Goal: Check status: Check status

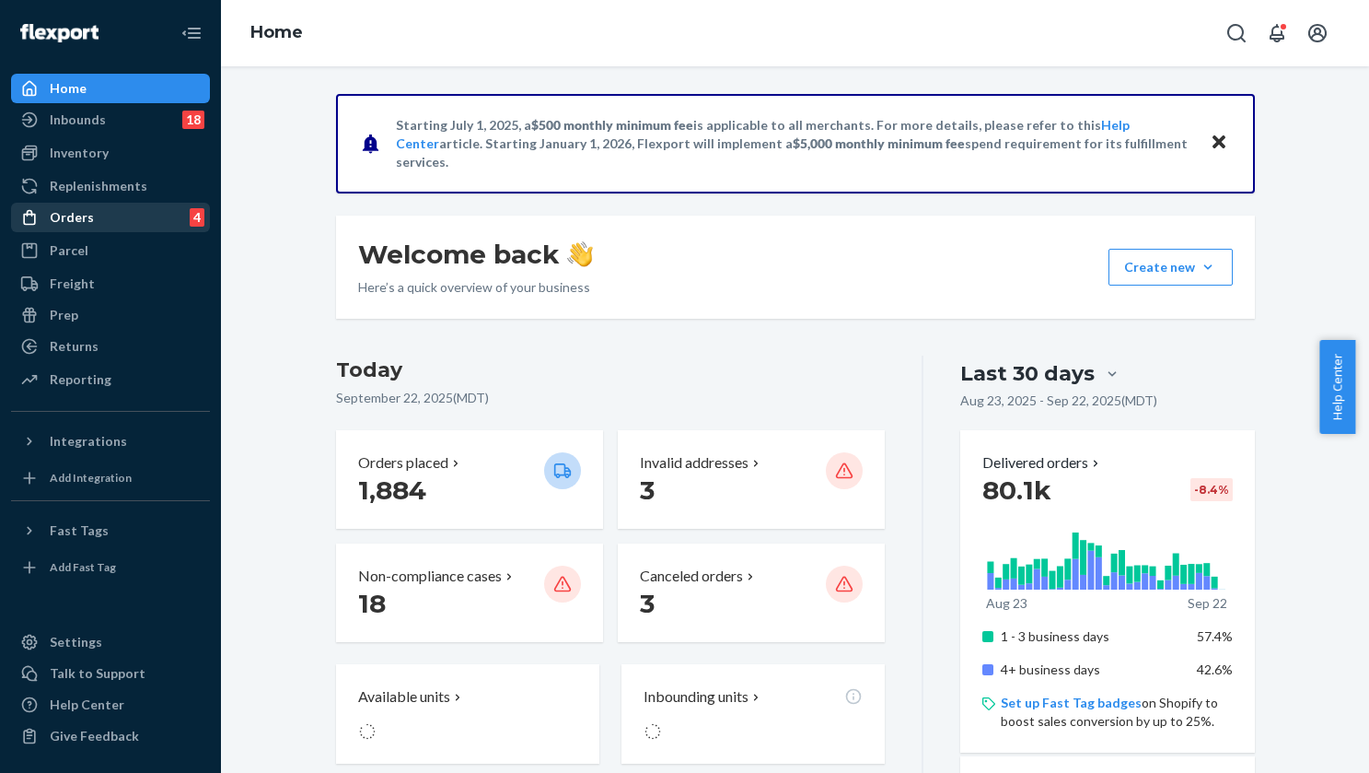
click at [87, 207] on div "Orders 4" at bounding box center [110, 217] width 195 height 26
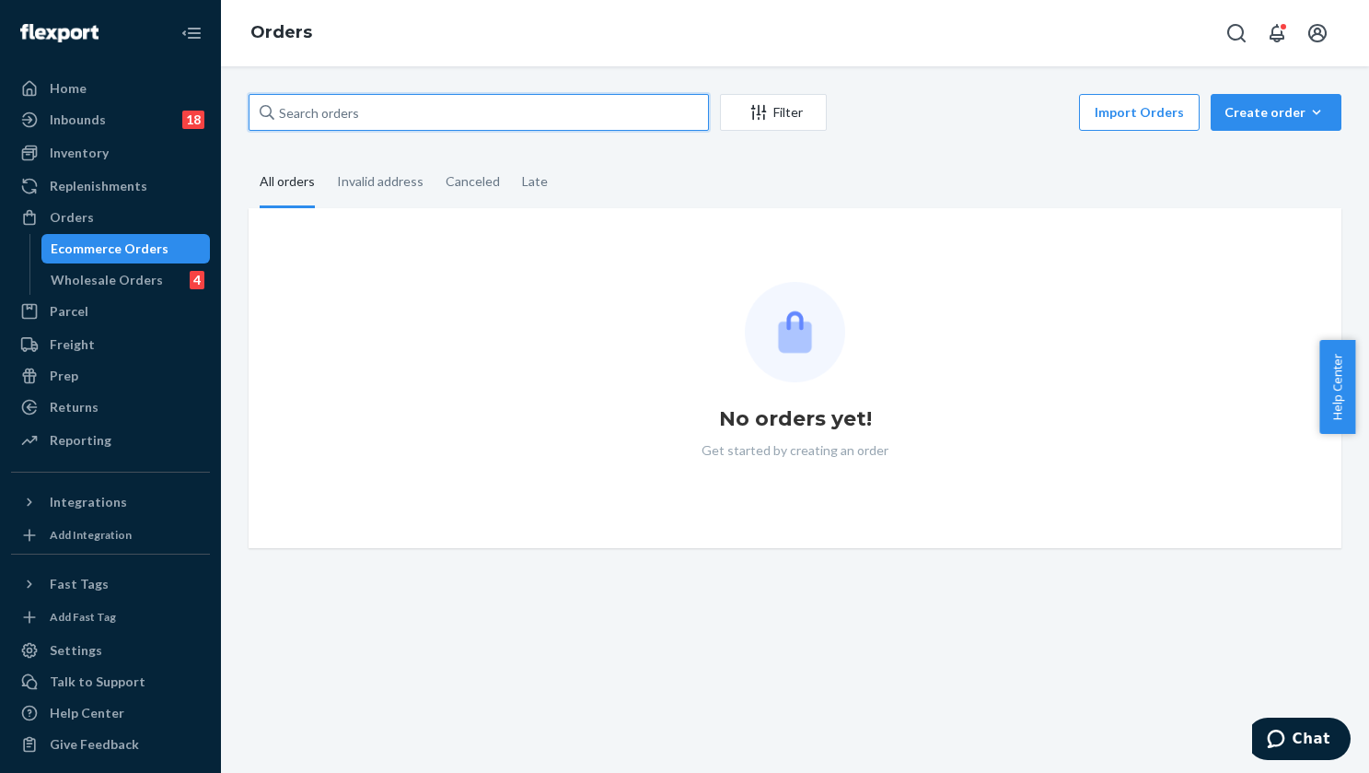
click at [394, 110] on input "text" at bounding box center [479, 112] width 460 height 37
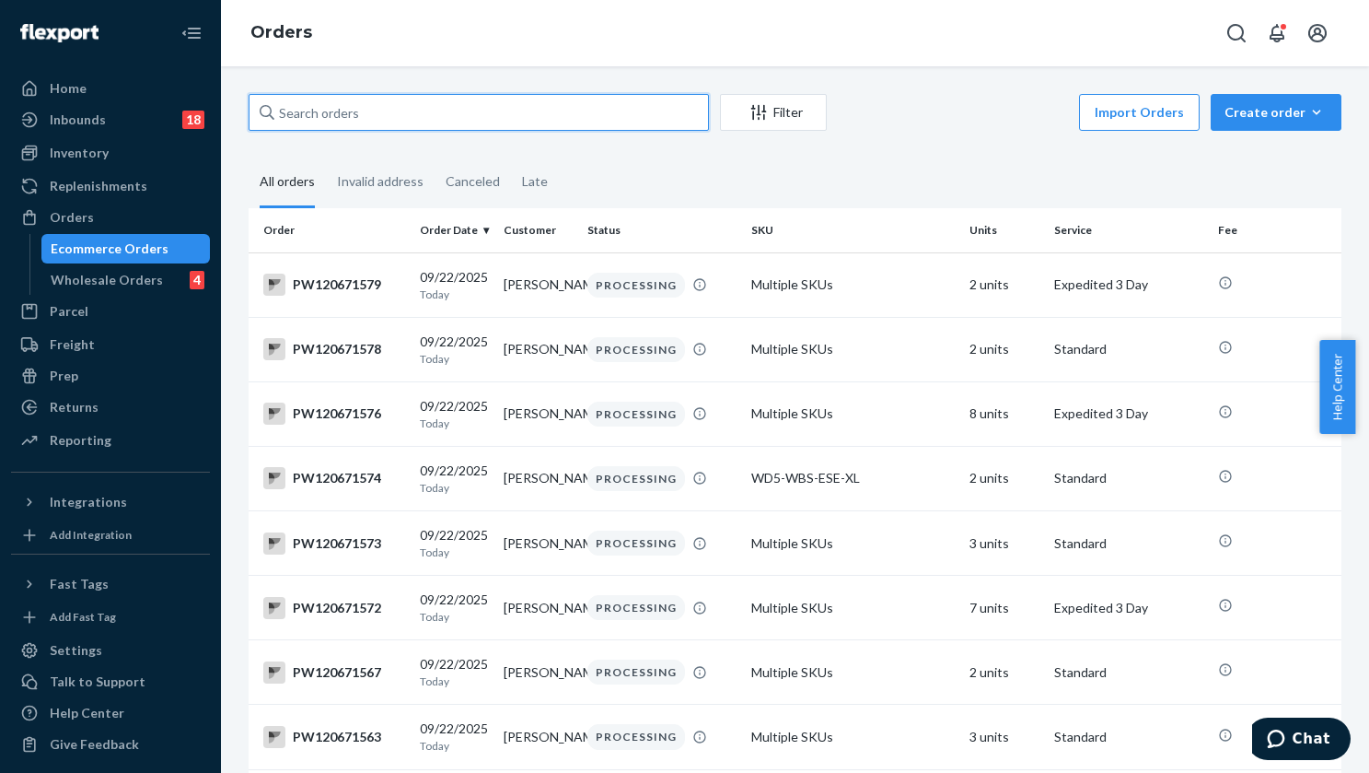
paste input "PW120671692"
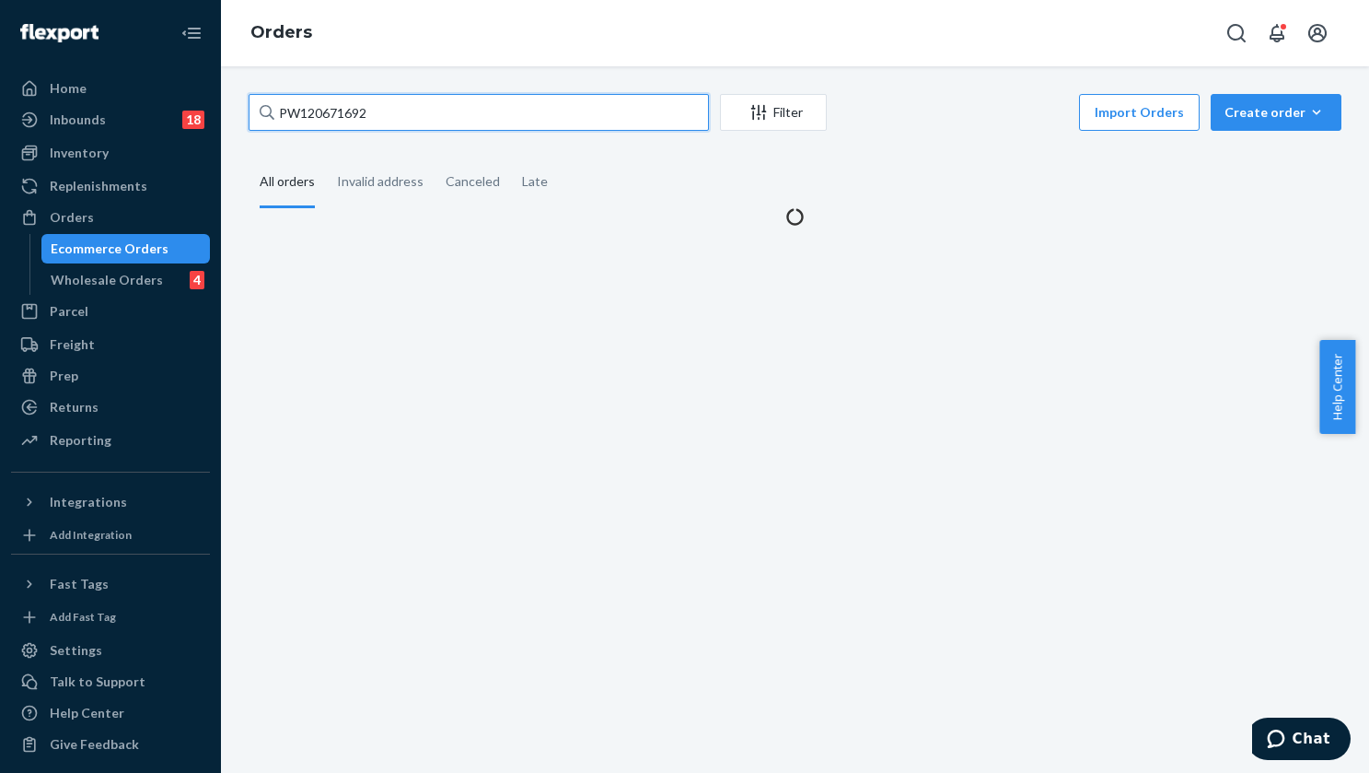
type input "PW120671692"
